Goal: Information Seeking & Learning: Check status

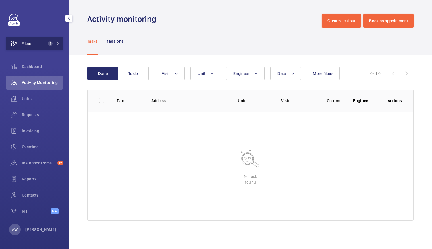
click at [48, 40] on button "Filters 1" at bounding box center [34, 44] width 57 height 14
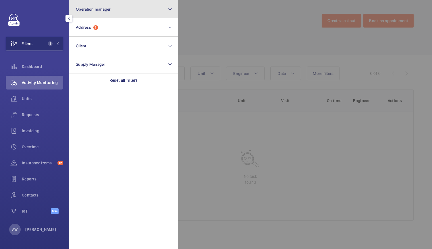
click at [98, 18] on button "Operation manager" at bounding box center [123, 9] width 109 height 18
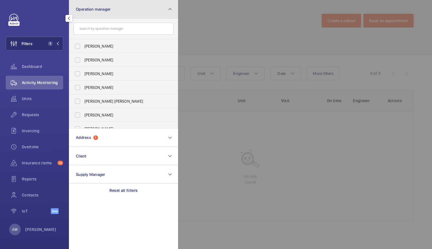
click at [95, 14] on button "Operation manager" at bounding box center [123, 9] width 109 height 18
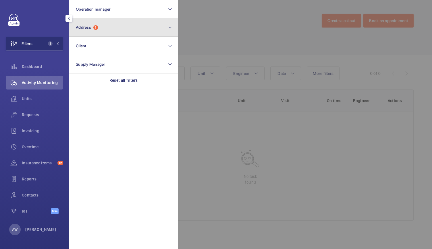
click at [90, 24] on button "Address 1" at bounding box center [123, 27] width 109 height 18
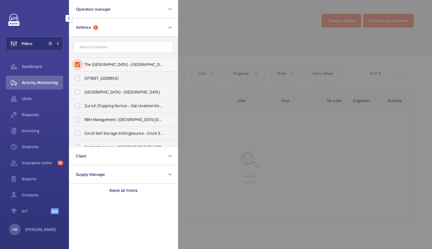
click at [79, 63] on input "The [GEOGRAPHIC_DATA] - [GEOGRAPHIC_DATA], [GEOGRAPHIC_DATA]-[GEOGRAPHIC_DATA]-…" at bounding box center [77, 64] width 11 height 11
checkbox input "false"
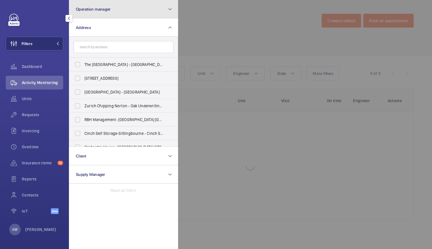
click at [98, 14] on button "Operation manager" at bounding box center [123, 9] width 109 height 18
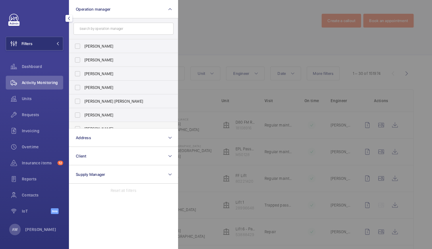
scroll to position [21, 0]
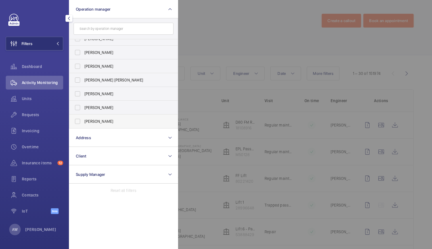
click at [90, 123] on span "[PERSON_NAME]" at bounding box center [123, 122] width 79 height 6
click at [83, 123] on input "[PERSON_NAME]" at bounding box center [77, 121] width 11 height 11
checkbox input "true"
click at [33, 120] on div "Requests" at bounding box center [34, 115] width 57 height 14
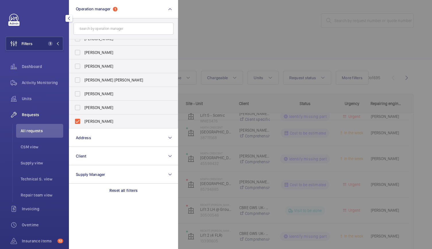
click at [256, 33] on div at bounding box center [394, 124] width 432 height 249
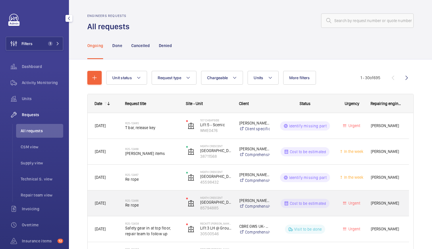
click at [157, 207] on span "Re rope" at bounding box center [151, 205] width 53 height 6
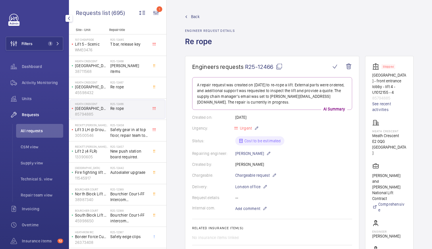
click at [259, 68] on span "R25-12466" at bounding box center [264, 66] width 38 height 7
click at [346, 21] on div "Back Engineer request details Re rope" at bounding box center [299, 35] width 228 height 42
click at [100, 92] on p "45598432" at bounding box center [91, 93] width 33 height 6
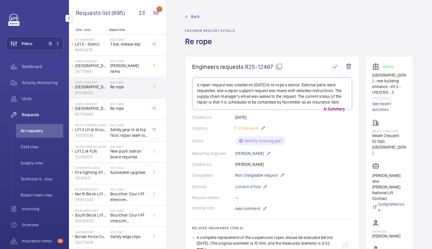
click at [250, 67] on span "R25-12467" at bounding box center [264, 66] width 38 height 7
click at [345, 37] on div "Back Engineer request details Re rope" at bounding box center [299, 35] width 228 height 42
click at [116, 70] on div "R25-12468 [PERSON_NAME] items" at bounding box center [129, 67] width 38 height 17
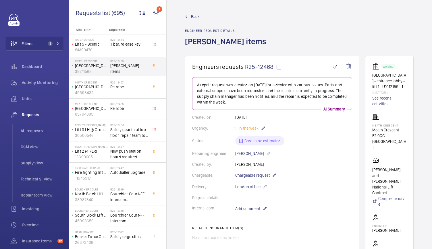
click at [251, 66] on span "R25-12468" at bounding box center [264, 66] width 38 height 7
type textarea "R25-12468"
click at [366, 35] on div "Back Engineer request details [PERSON_NAME] items" at bounding box center [299, 35] width 228 height 42
click at [62, 48] on div "Filters 1 Dashboard Activity Monitoring Units Requests All requests CSM view Su…" at bounding box center [34, 124] width 69 height 249
click at [46, 45] on span "1" at bounding box center [49, 43] width 7 height 5
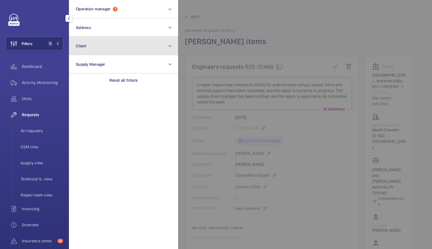
click at [88, 49] on button "Client" at bounding box center [123, 46] width 109 height 18
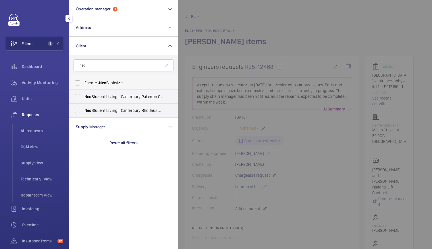
type input "neo"
click at [106, 83] on span "Neo" at bounding box center [102, 83] width 7 height 5
click at [83, 83] on input "Encore - Neo Bankside" at bounding box center [77, 82] width 11 height 11
checkbox input "true"
click at [38, 128] on span "All requests" at bounding box center [42, 131] width 42 height 6
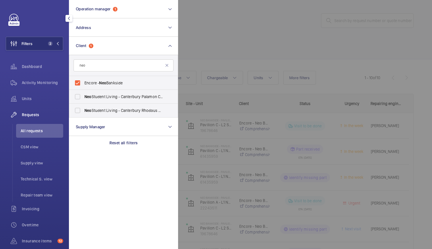
click at [271, 62] on div at bounding box center [394, 124] width 432 height 249
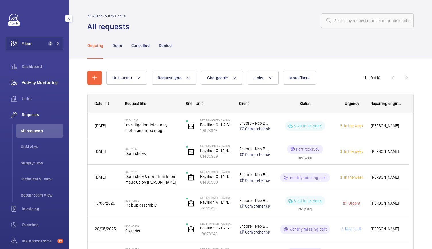
click at [42, 78] on div "Activity Monitoring" at bounding box center [34, 83] width 57 height 14
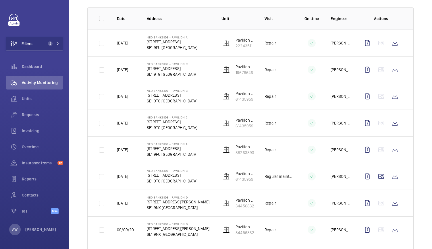
scroll to position [141, 0]
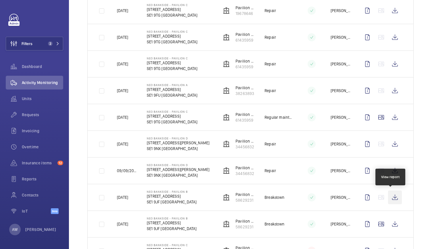
click at [391, 198] on wm-front-icon-button at bounding box center [395, 198] width 14 height 14
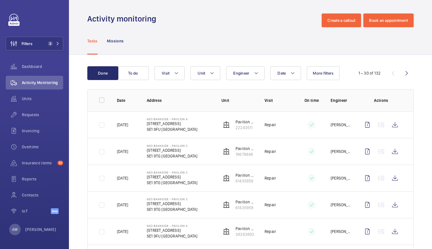
scroll to position [0, 0]
click at [132, 72] on button "To do" at bounding box center [133, 74] width 31 height 14
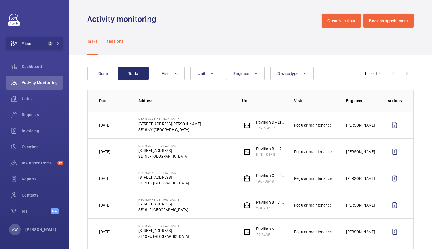
click at [116, 42] on p "Missions" at bounding box center [115, 41] width 17 height 6
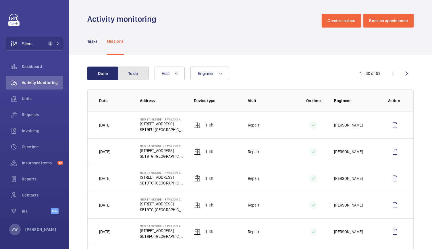
click at [128, 72] on button "To do" at bounding box center [133, 74] width 31 height 14
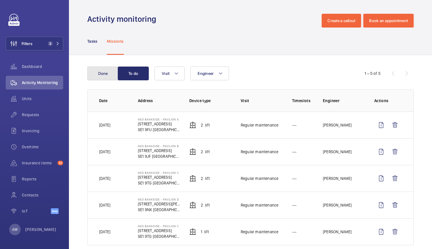
click at [110, 77] on button "Done" at bounding box center [102, 74] width 31 height 14
